Goal: Information Seeking & Learning: Understand process/instructions

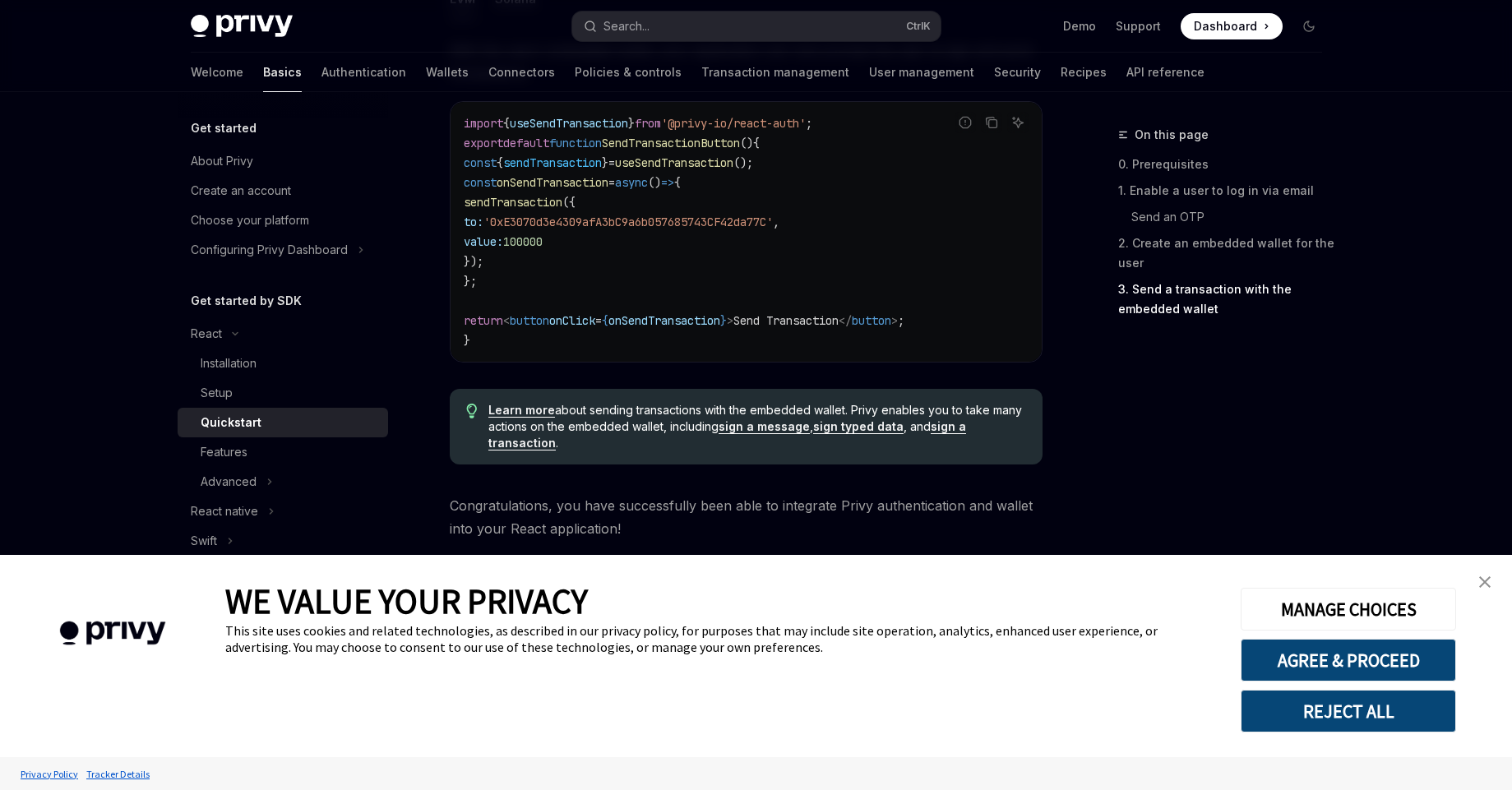
scroll to position [1616, 0]
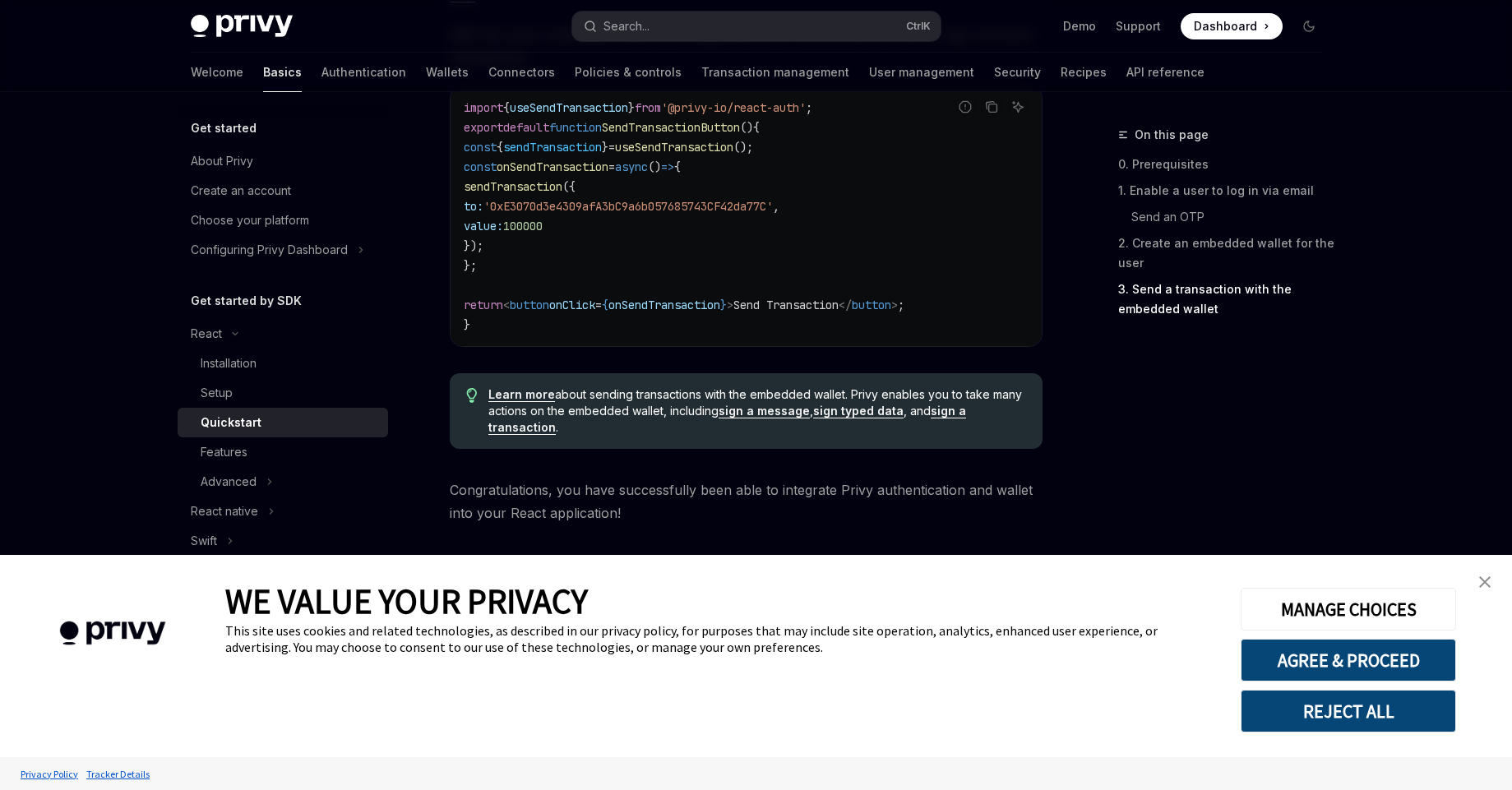
click at [1483, 585] on img "close banner" at bounding box center [1485, 582] width 11 height 11
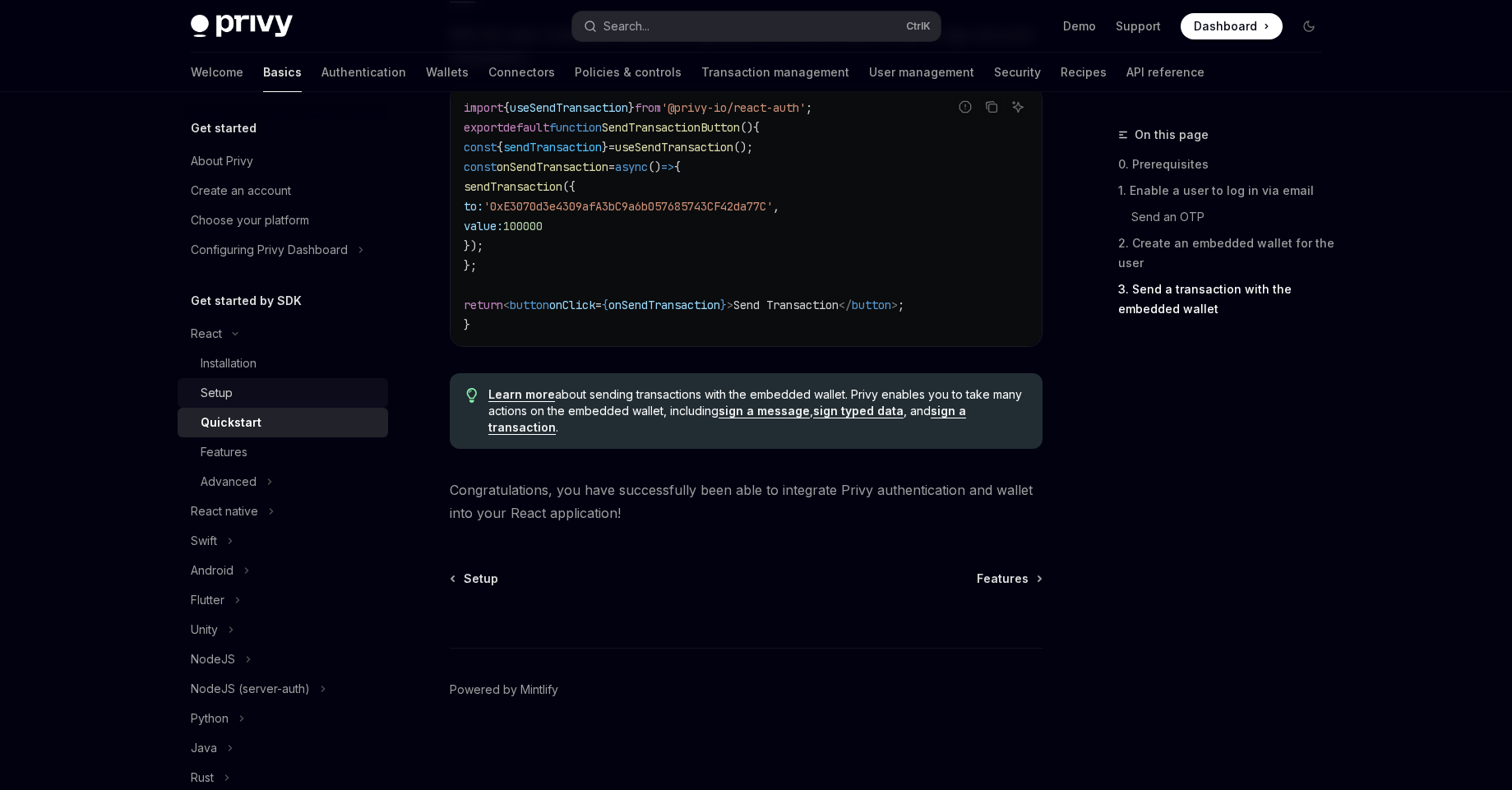
click at [296, 388] on div "Setup" at bounding box center [289, 392] width 177 height 20
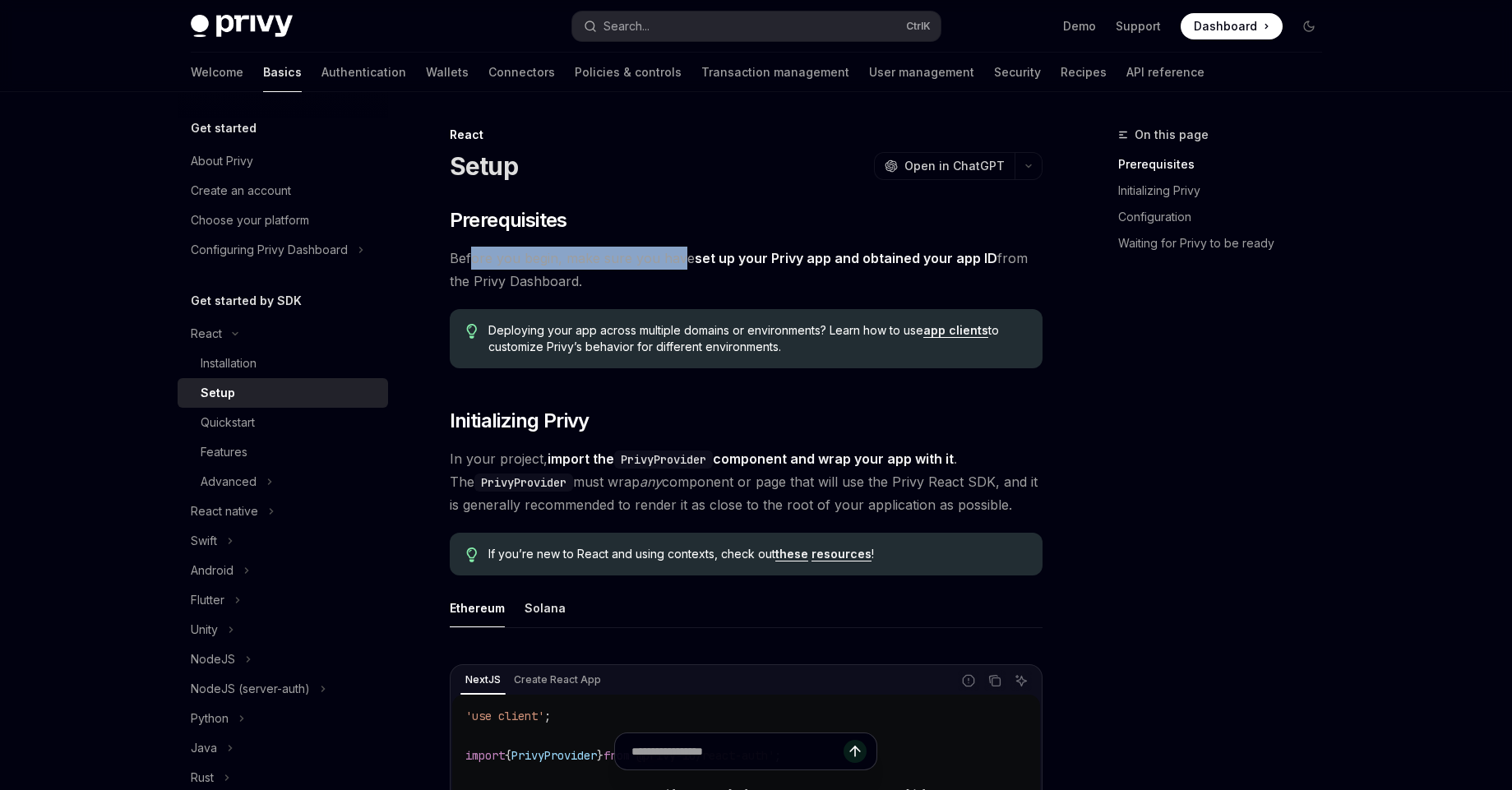
drag, startPoint x: 474, startPoint y: 256, endPoint x: 679, endPoint y: 260, distance: 205.0
click at [679, 260] on span "Before you begin, make sure you have set up your Privy app and obtained your ap…" at bounding box center [746, 269] width 593 height 46
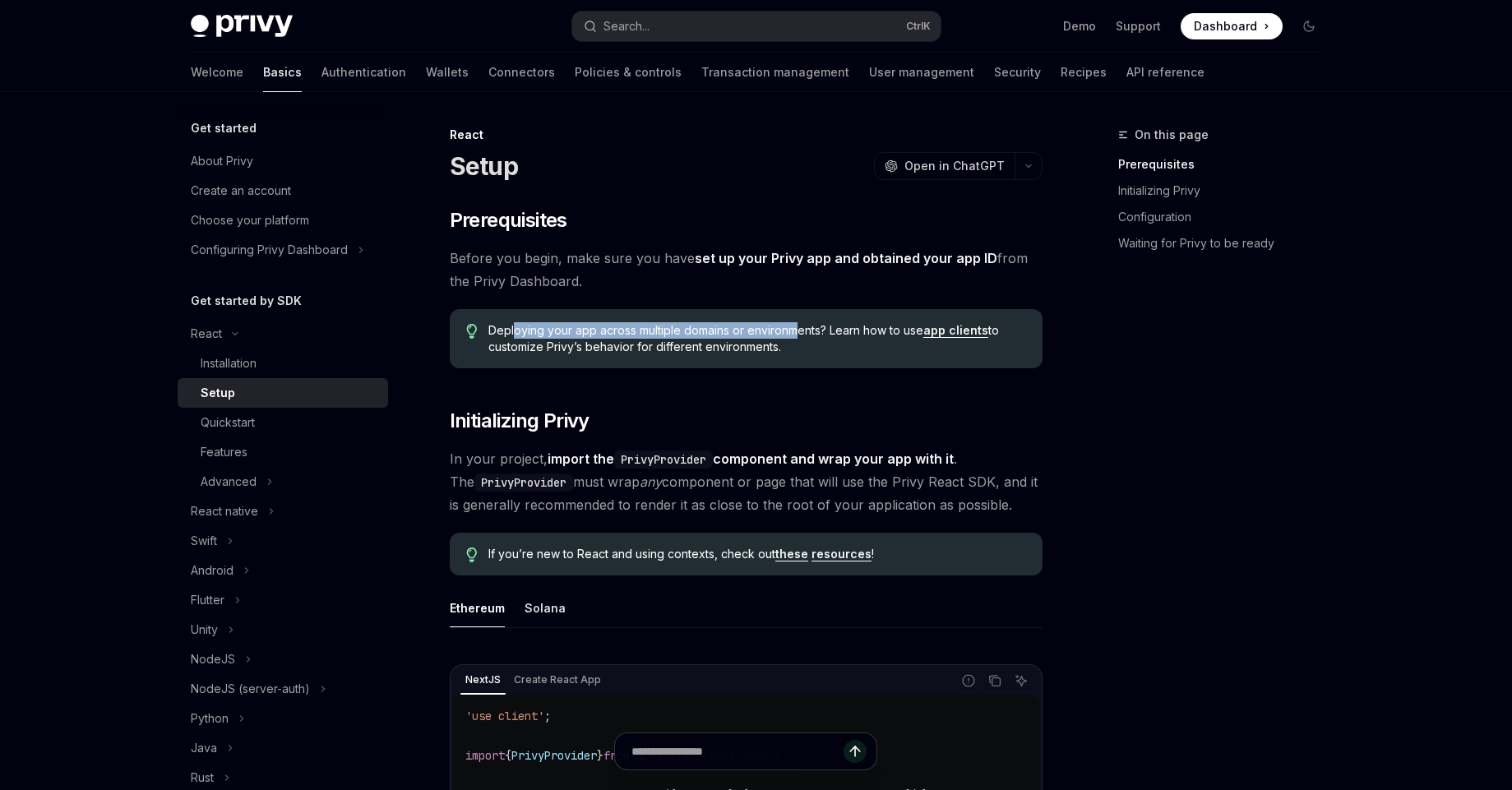
drag, startPoint x: 512, startPoint y: 332, endPoint x: 795, endPoint y: 328, distance: 283.0
click at [795, 328] on span "Deploying your app across multiple domains or environments? Learn how to use ap…" at bounding box center [756, 338] width 537 height 33
drag, startPoint x: 845, startPoint y: 331, endPoint x: 918, endPoint y: 328, distance: 73.1
click at [918, 328] on span "Deploying your app across multiple domains or environments? Learn how to use ap…" at bounding box center [756, 338] width 537 height 33
drag, startPoint x: 520, startPoint y: 351, endPoint x: 648, endPoint y: 342, distance: 128.3
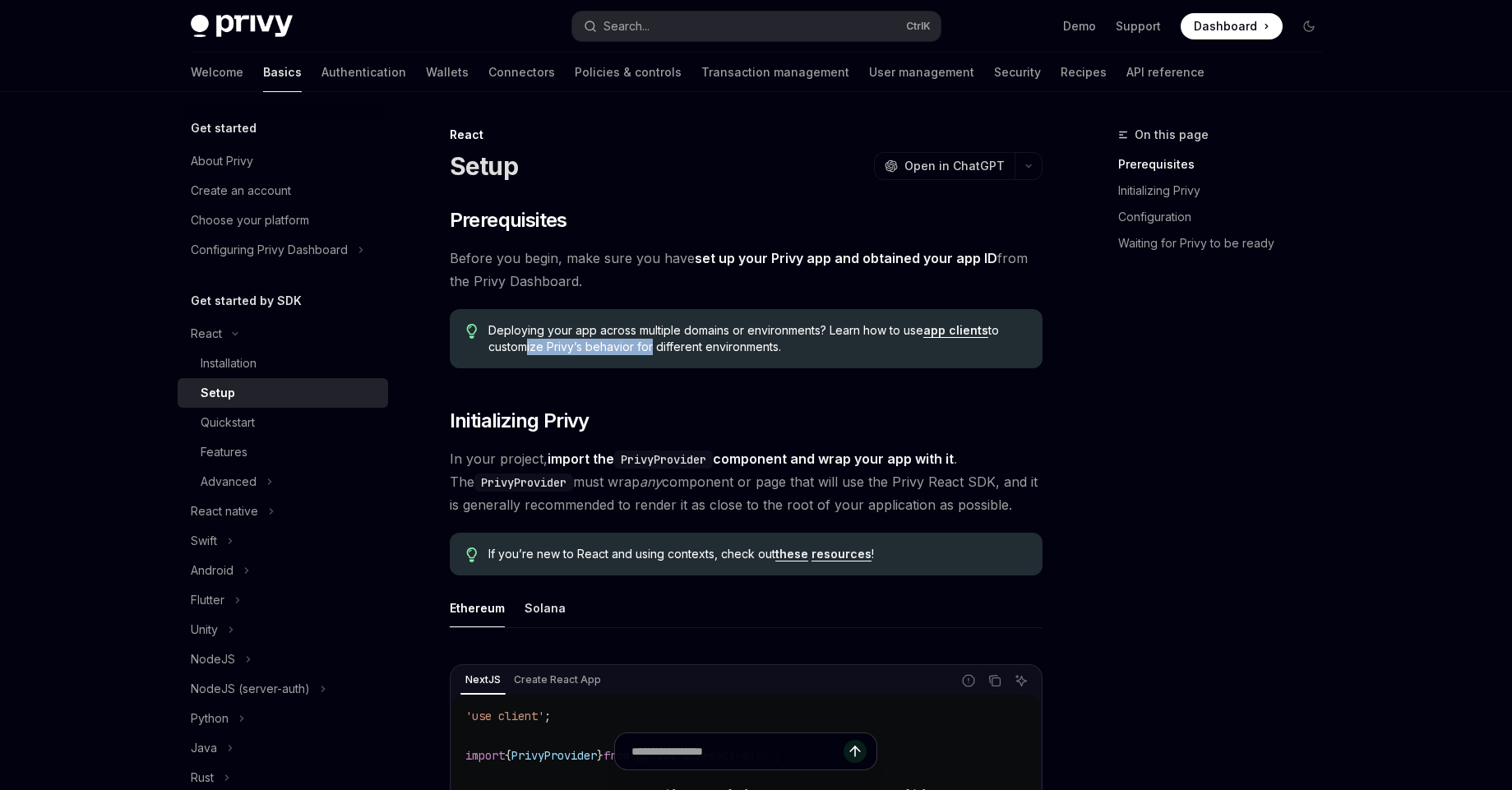
click at [648, 342] on span "Deploying your app across multiple domains or environments? Learn how to use ap…" at bounding box center [756, 338] width 537 height 33
drag, startPoint x: 458, startPoint y: 462, endPoint x: 587, endPoint y: 459, distance: 129.0
click at [587, 459] on span "In your project, import the PrivyProvider component and wrap your app with it .…" at bounding box center [746, 482] width 593 height 69
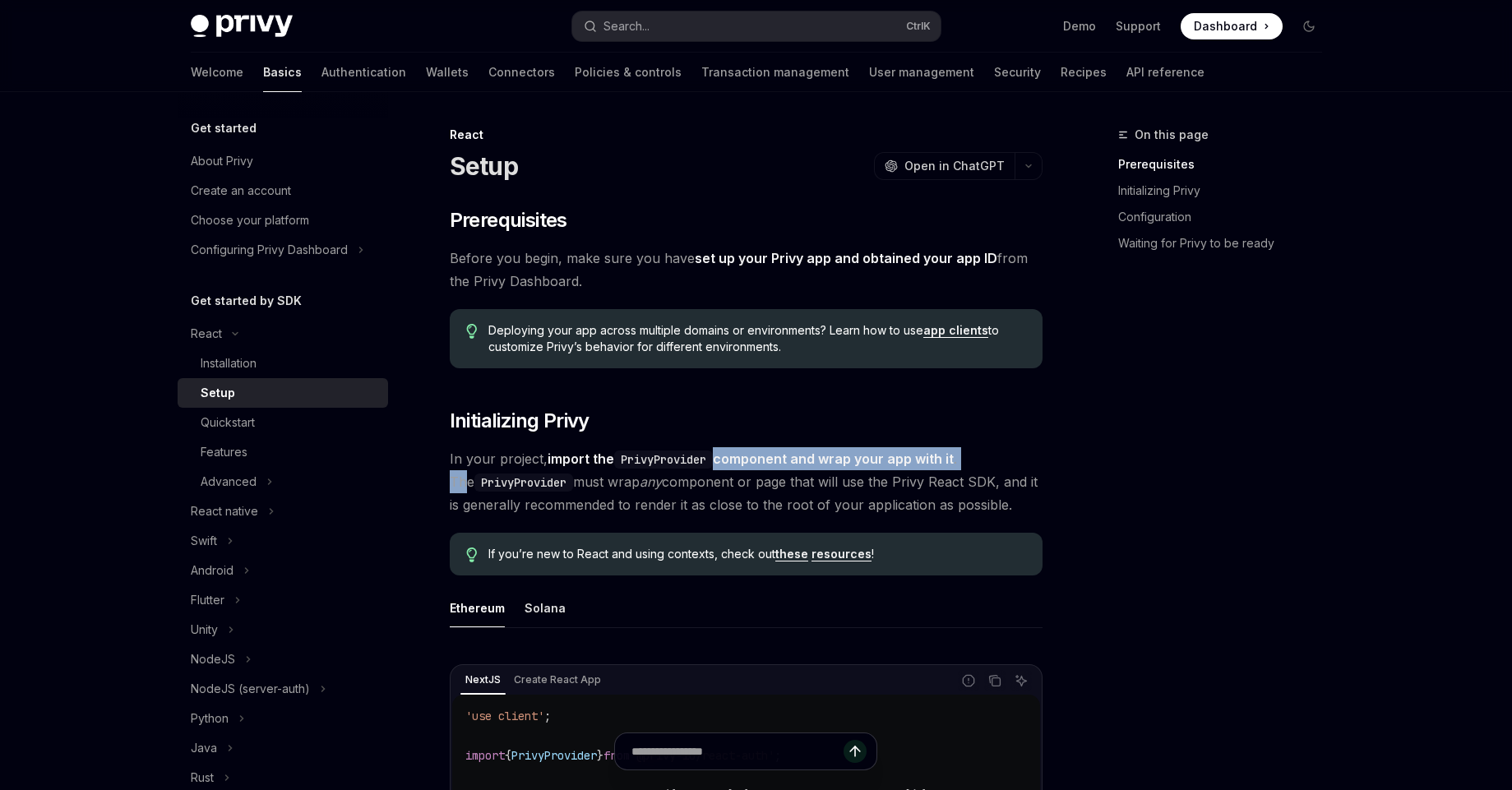
drag, startPoint x: 719, startPoint y: 461, endPoint x: 978, endPoint y: 453, distance: 259.1
click at [978, 453] on span "In your project, import the PrivyProvider component and wrap your app with it .…" at bounding box center [746, 482] width 593 height 69
drag, startPoint x: 572, startPoint y: 487, endPoint x: 644, endPoint y: 481, distance: 72.2
click at [644, 481] on span "In your project, import the PrivyProvider component and wrap your app with it .…" at bounding box center [746, 482] width 593 height 69
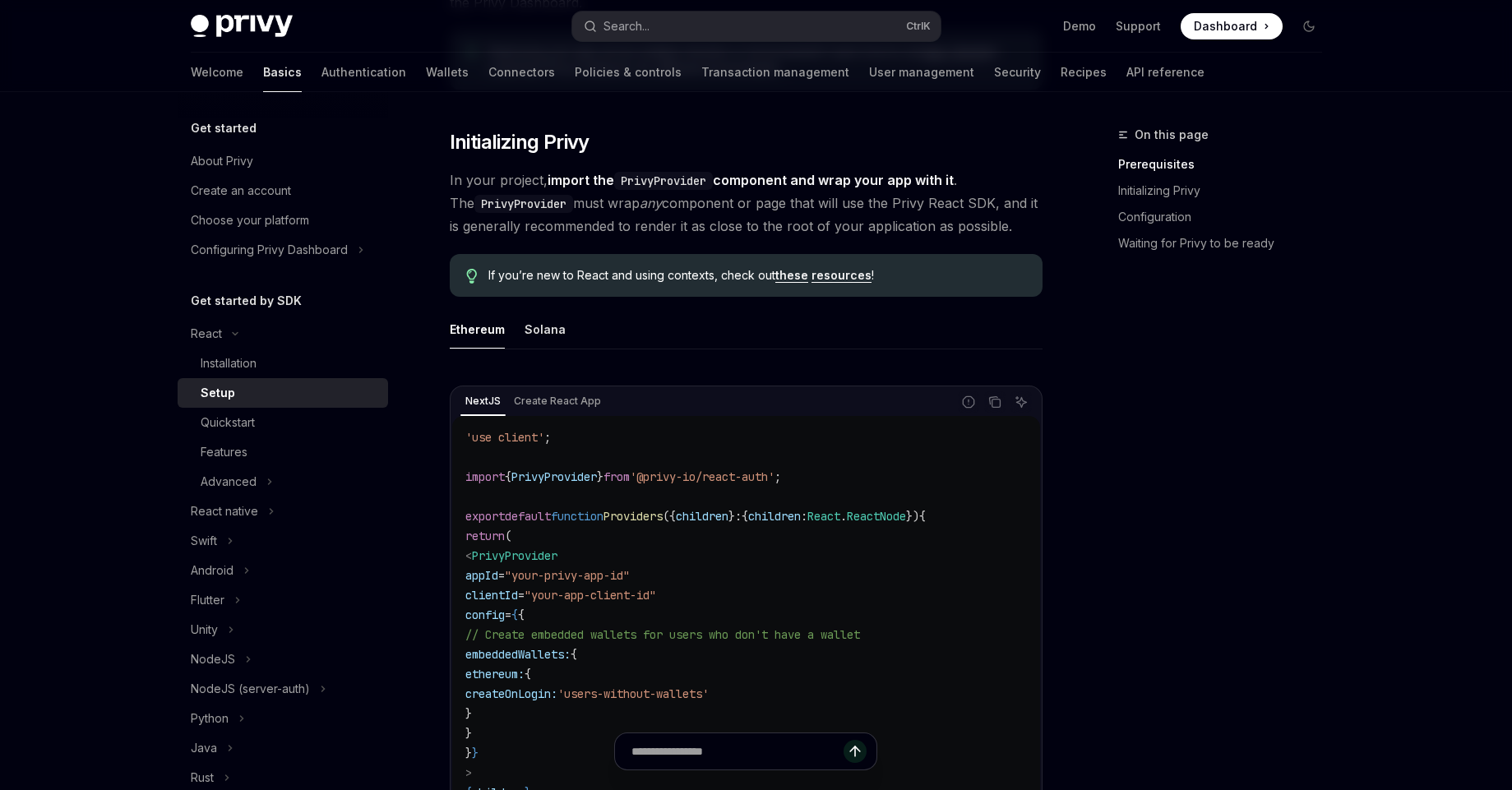
scroll to position [283, 0]
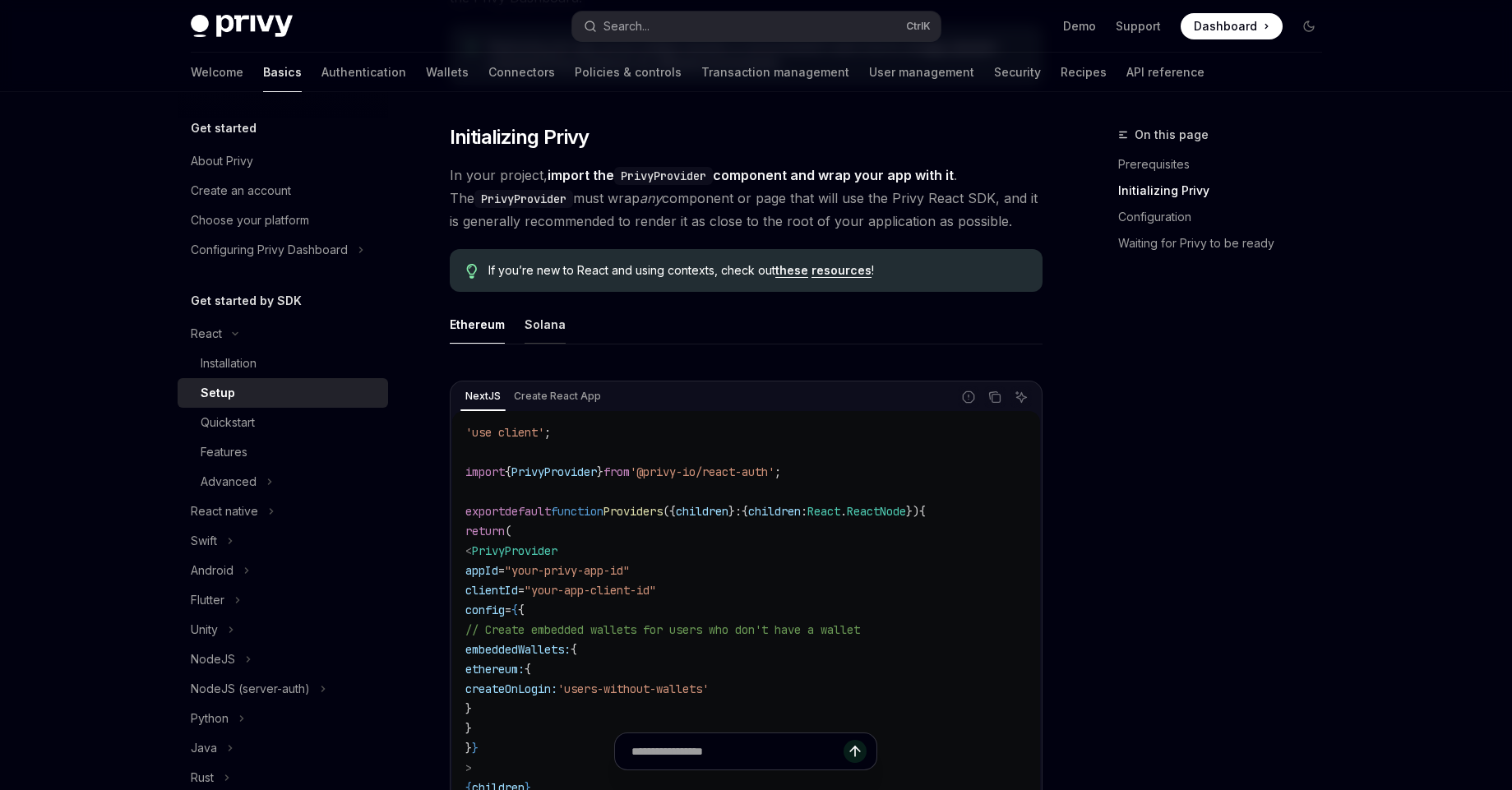
click at [550, 331] on div "Solana" at bounding box center [545, 324] width 41 height 38
type textarea "*"
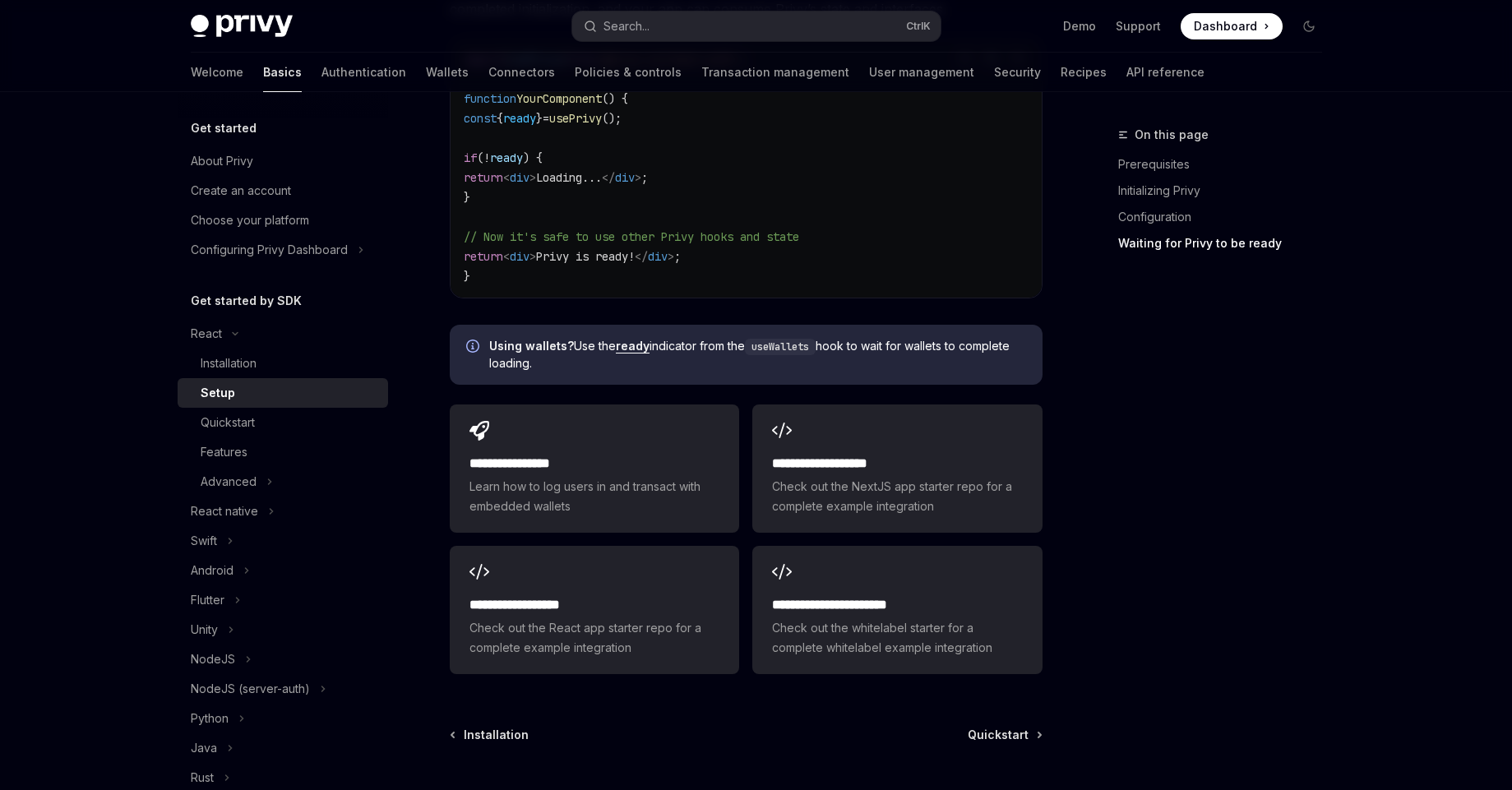
scroll to position [2008, 0]
